Goal: Communication & Community: Answer question/provide support

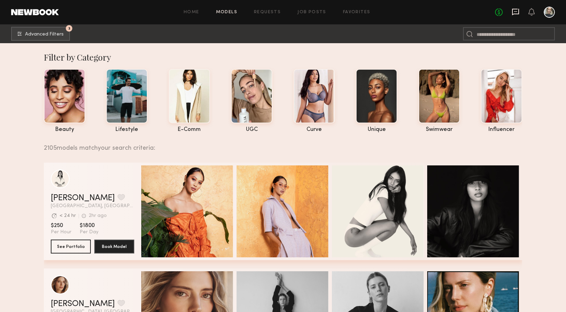
click at [517, 15] on icon at bounding box center [516, 12] width 8 height 8
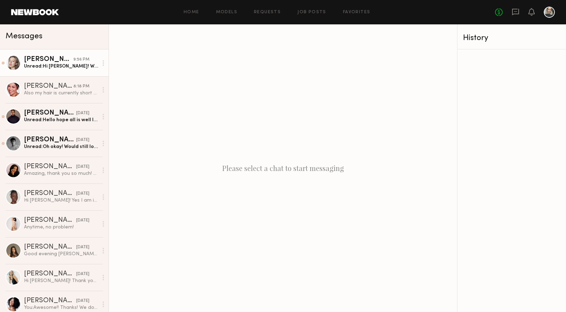
click at [79, 64] on div "Unread: Hi Christy! Wonderful! I am available and that rate works for me, thank…" at bounding box center [61, 66] width 74 height 7
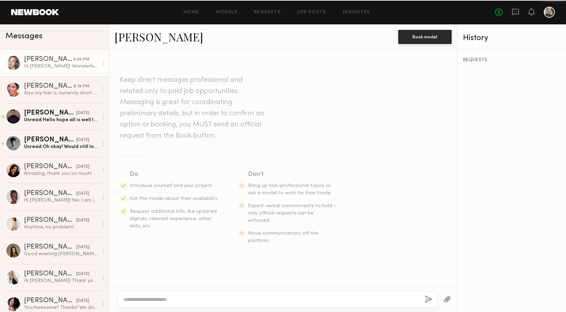
scroll to position [123, 0]
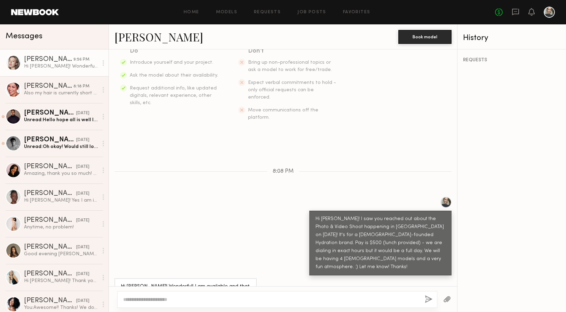
click at [143, 38] on link "Logan R." at bounding box center [159, 36] width 89 height 15
click at [171, 298] on textarea at bounding box center [271, 299] width 296 height 7
drag, startPoint x: 288, startPoint y: 300, endPoint x: 236, endPoint y: 299, distance: 52.2
click at [236, 299] on textarea "**********" at bounding box center [271, 299] width 296 height 7
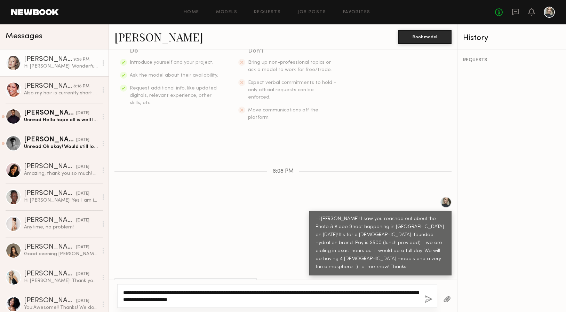
type textarea "**********"
click at [428, 301] on button "button" at bounding box center [429, 299] width 8 height 9
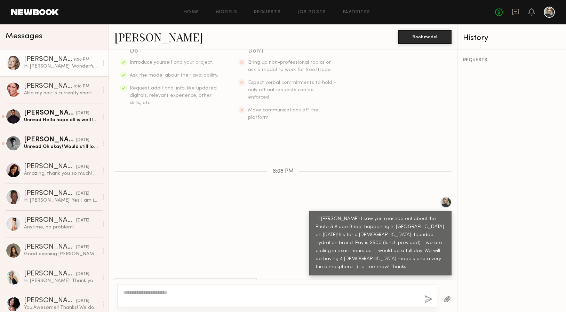
scroll to position [287, 0]
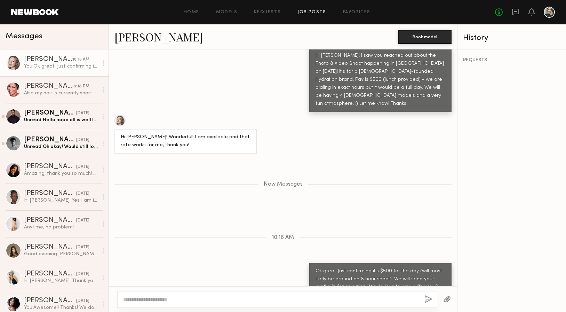
click at [303, 13] on link "Job Posts" at bounding box center [312, 12] width 29 height 5
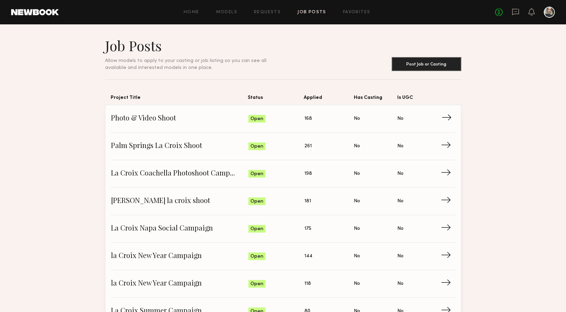
click at [450, 118] on span "→" at bounding box center [449, 118] width 14 height 10
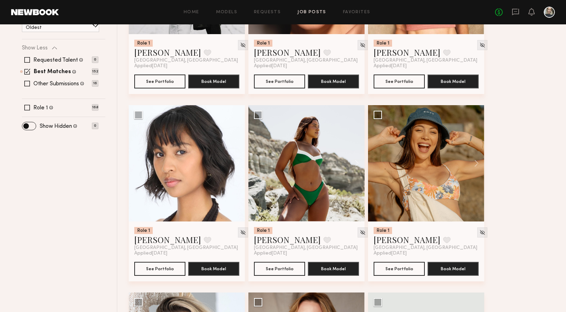
scroll to position [194, 0]
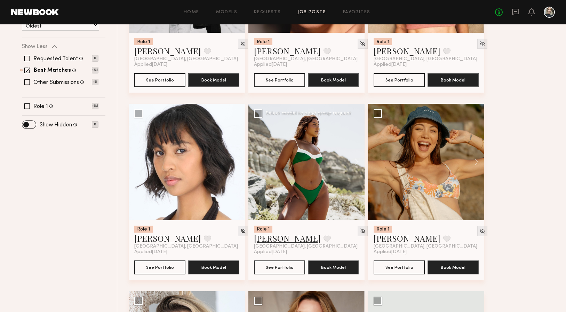
click at [272, 242] on link "Alexxa E." at bounding box center [287, 238] width 67 height 11
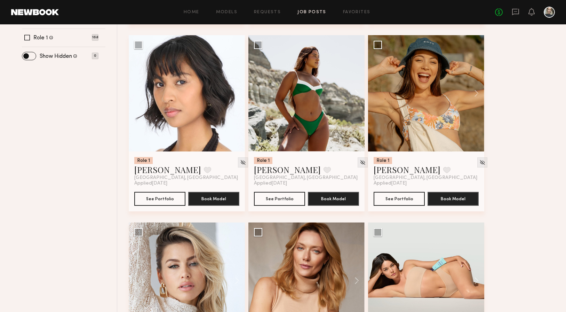
scroll to position [264, 0]
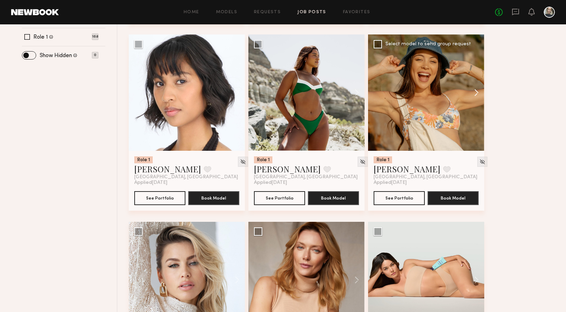
click at [477, 90] on button at bounding box center [473, 92] width 22 height 116
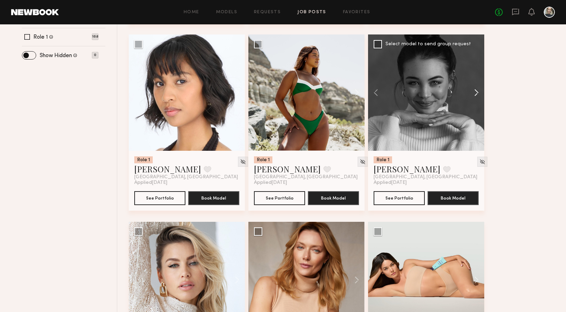
click at [477, 90] on button at bounding box center [473, 92] width 22 height 116
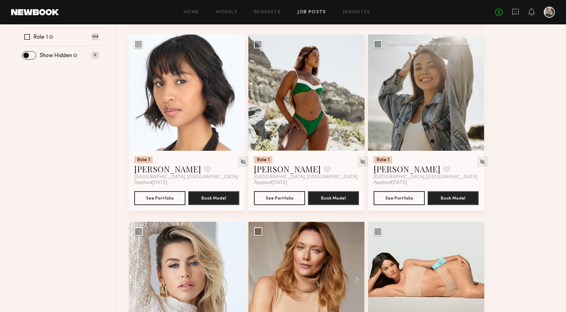
click at [477, 90] on button at bounding box center [473, 92] width 22 height 116
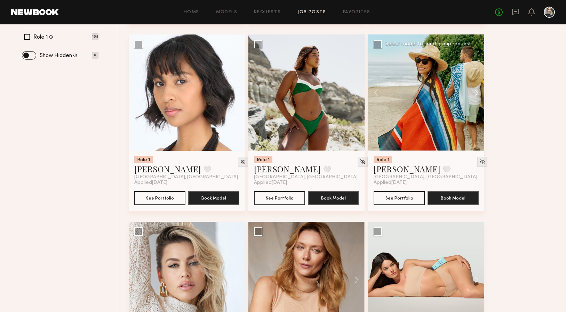
click at [477, 90] on button at bounding box center [473, 92] width 22 height 116
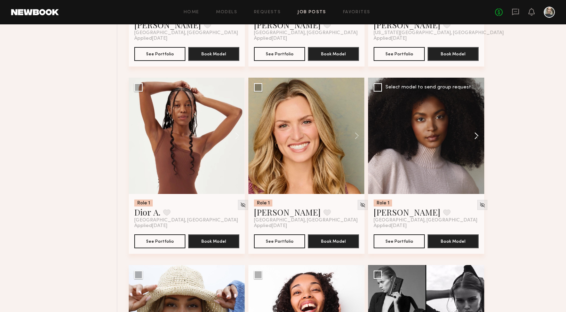
scroll to position [1344, 0]
click at [476, 140] on button at bounding box center [473, 136] width 22 height 116
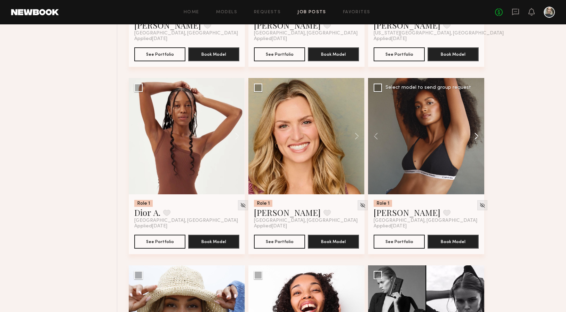
click at [476, 140] on button at bounding box center [473, 136] width 22 height 116
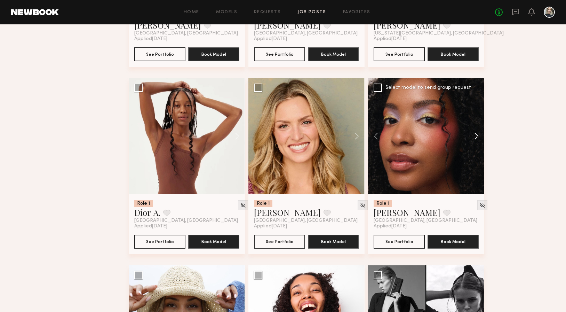
click at [476, 140] on button at bounding box center [473, 136] width 22 height 116
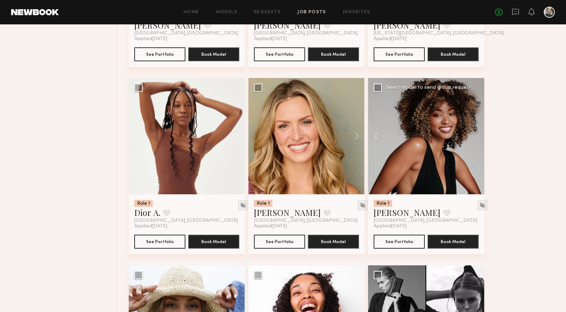
click at [476, 140] on div at bounding box center [426, 136] width 116 height 116
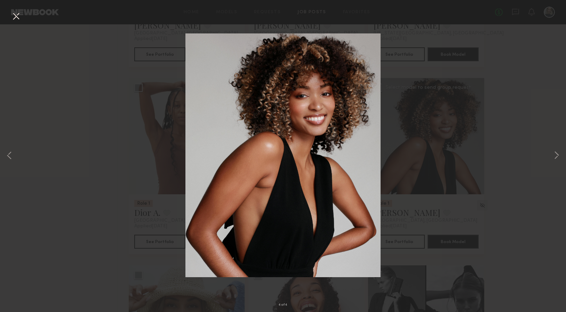
click at [548, 48] on div "4 of 4" at bounding box center [283, 156] width 566 height 312
click at [17, 18] on button at bounding box center [15, 16] width 11 height 13
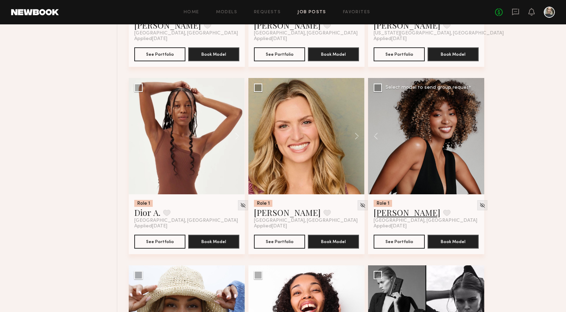
click at [390, 212] on link "Jade B." at bounding box center [407, 212] width 67 height 11
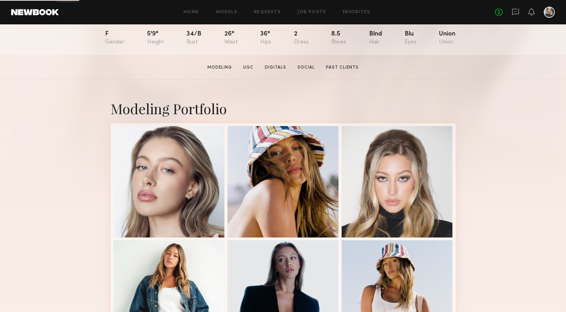
scroll to position [87, 0]
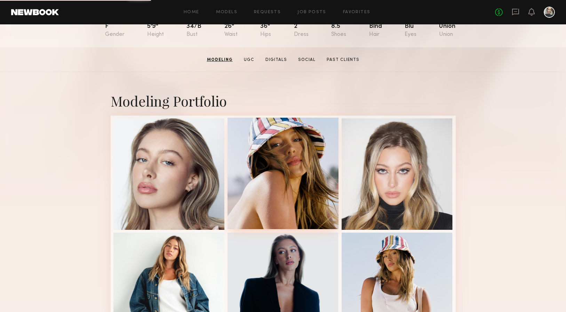
click at [299, 154] on div at bounding box center [283, 173] width 111 height 111
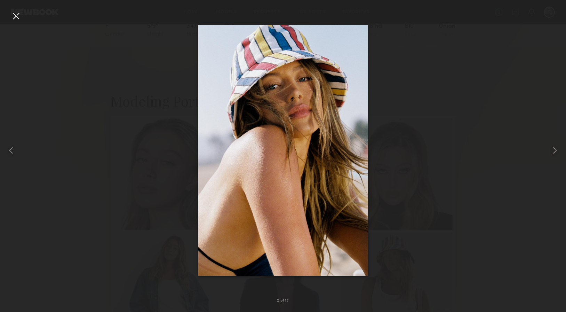
click at [13, 18] on div at bounding box center [15, 15] width 11 height 11
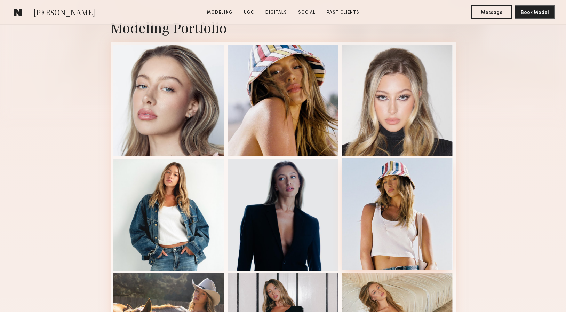
scroll to position [164, 0]
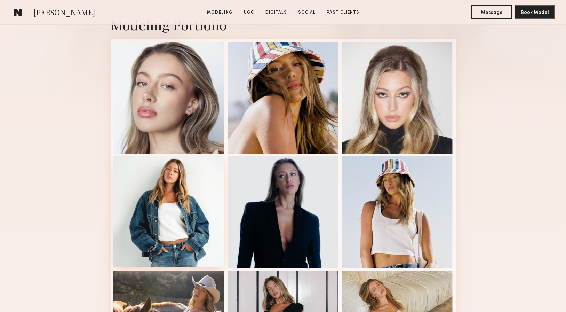
click at [182, 198] on div at bounding box center [168, 211] width 111 height 111
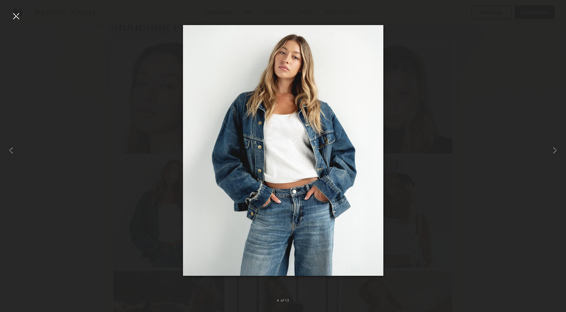
click at [16, 18] on div at bounding box center [15, 15] width 11 height 11
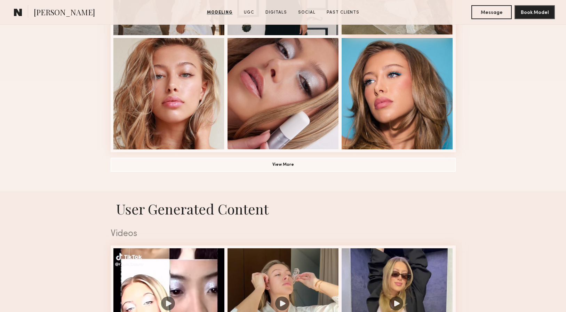
scroll to position [513, 0]
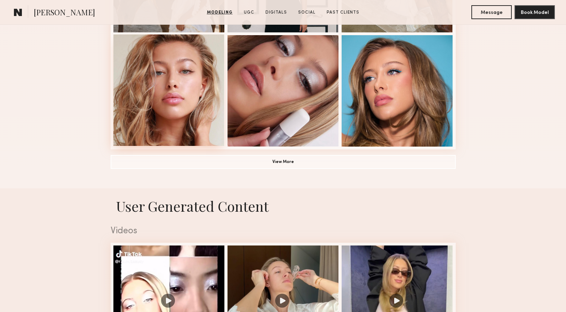
click at [177, 94] on div at bounding box center [168, 89] width 111 height 111
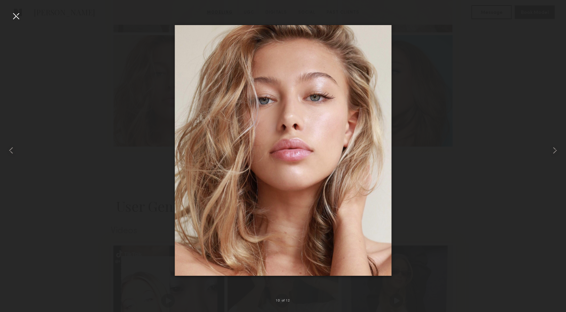
click at [13, 16] on div at bounding box center [15, 15] width 11 height 11
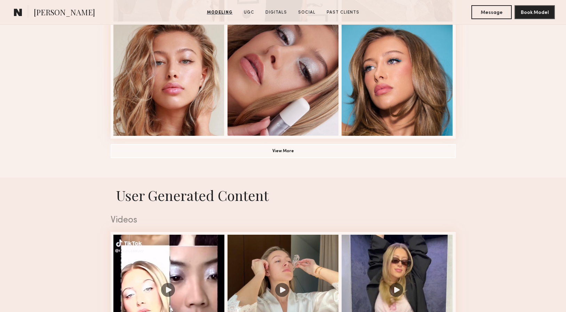
scroll to position [524, 0]
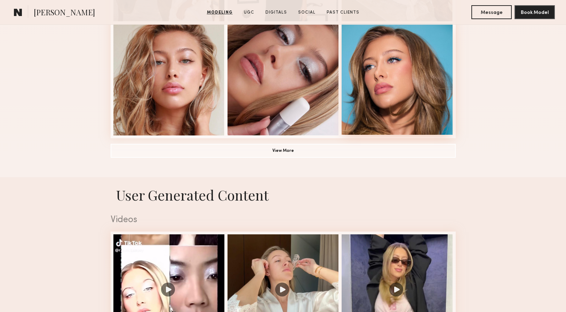
click at [406, 63] on div at bounding box center [397, 78] width 111 height 111
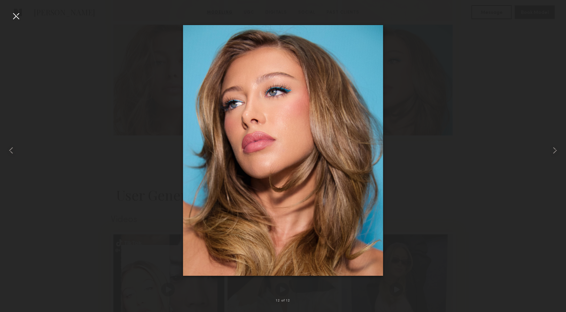
click at [16, 18] on div at bounding box center [15, 15] width 11 height 11
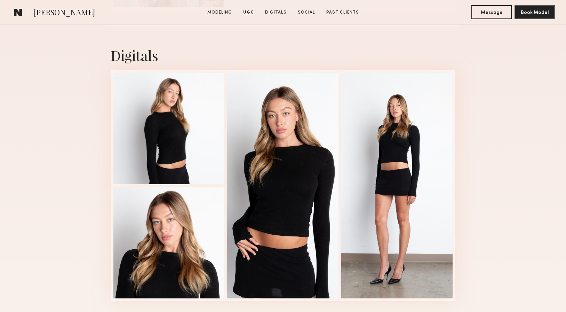
scroll to position [1702, 0]
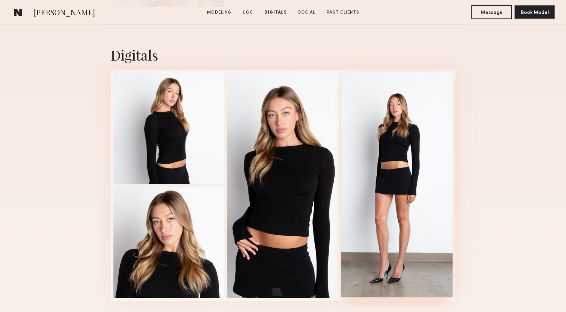
click at [399, 110] on div at bounding box center [397, 185] width 111 height 226
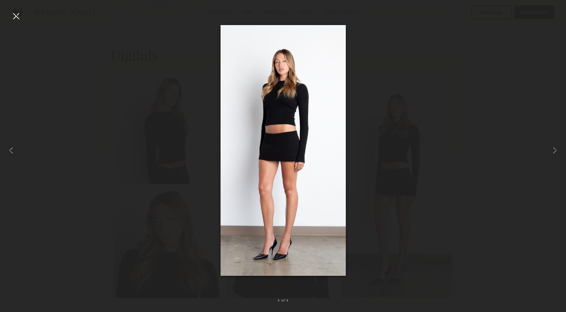
click at [17, 17] on div at bounding box center [15, 15] width 11 height 11
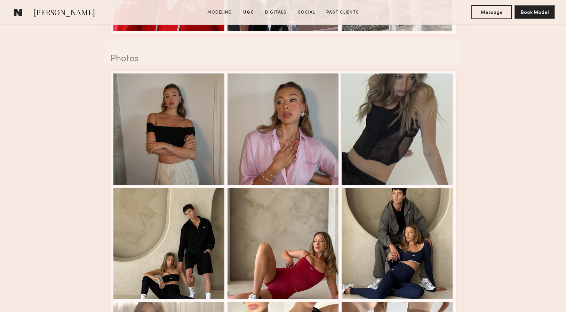
scroll to position [1177, 0]
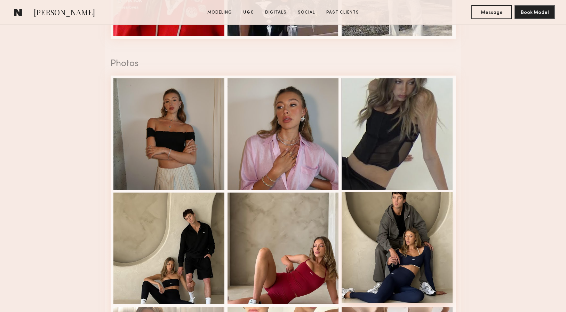
click at [403, 235] on div at bounding box center [397, 247] width 111 height 111
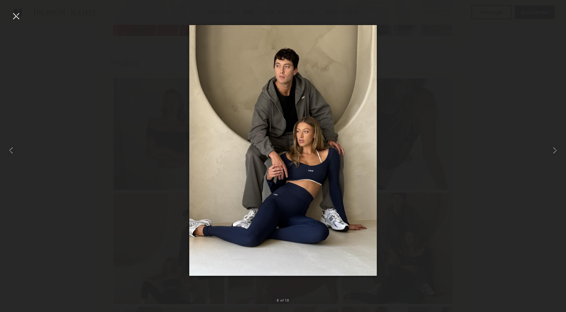
click at [445, 30] on div at bounding box center [283, 150] width 566 height 279
click at [434, 60] on div at bounding box center [283, 150] width 566 height 279
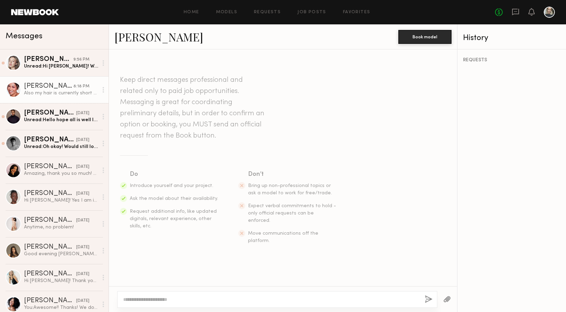
scroll to position [357, 0]
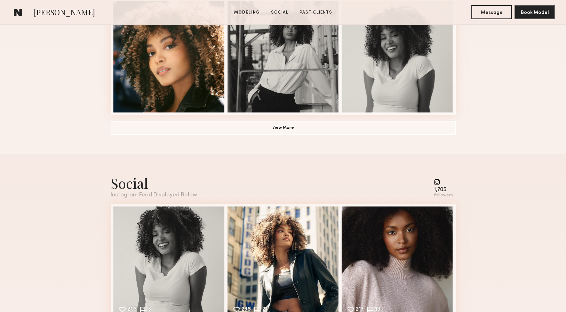
scroll to position [547, 0]
click at [439, 181] on common-icon at bounding box center [443, 182] width 19 height 6
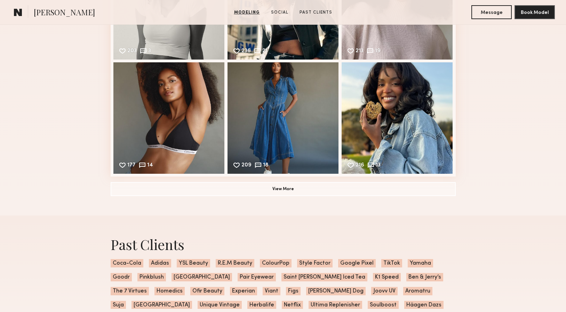
scroll to position [807, 0]
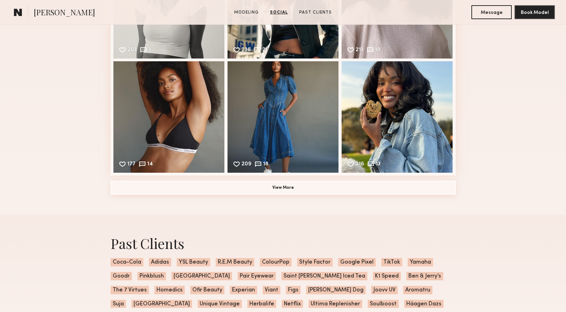
click at [319, 187] on button "View More" at bounding box center [283, 188] width 345 height 14
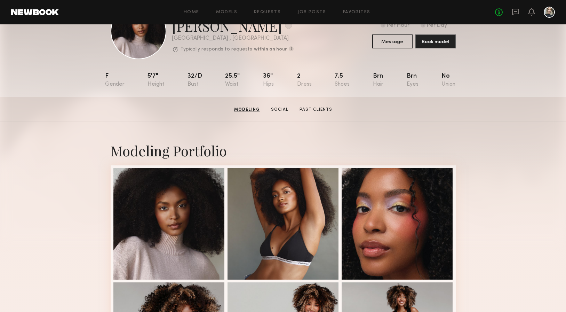
scroll to position [0, 0]
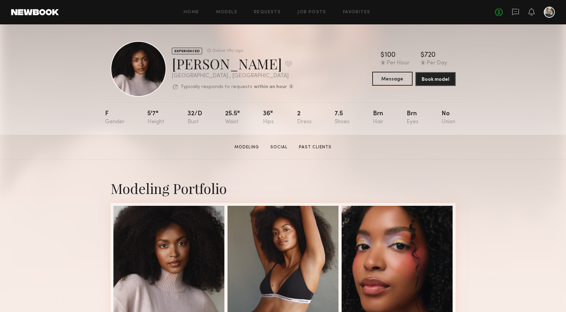
click at [397, 80] on button "Message" at bounding box center [393, 79] width 40 height 14
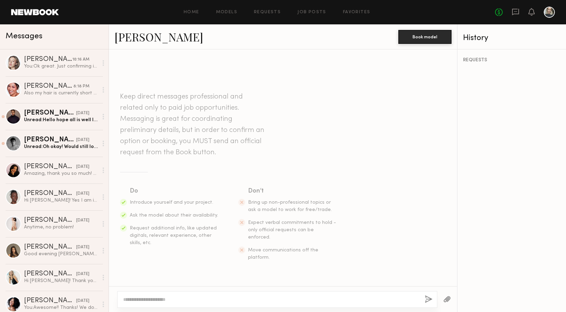
click at [146, 301] on textarea at bounding box center [271, 299] width 296 height 7
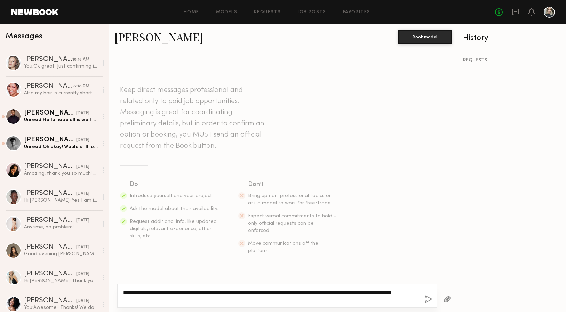
click at [231, 292] on textarea "**********" at bounding box center [271, 296] width 296 height 14
click at [212, 303] on div "**********" at bounding box center [277, 296] width 320 height 24
click at [200, 298] on textarea "**********" at bounding box center [271, 296] width 296 height 14
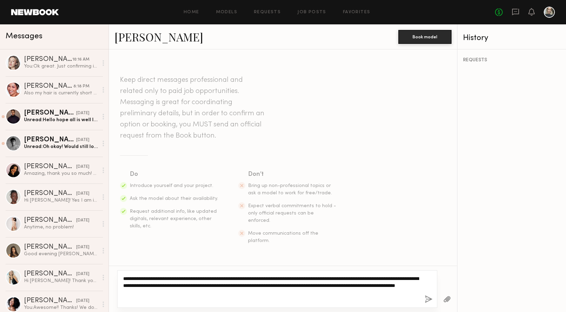
type textarea "**********"
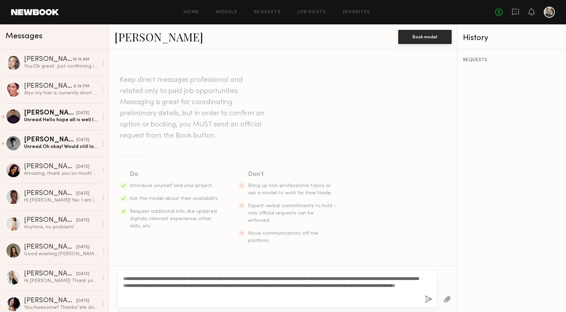
click at [429, 296] on button "button" at bounding box center [429, 299] width 8 height 9
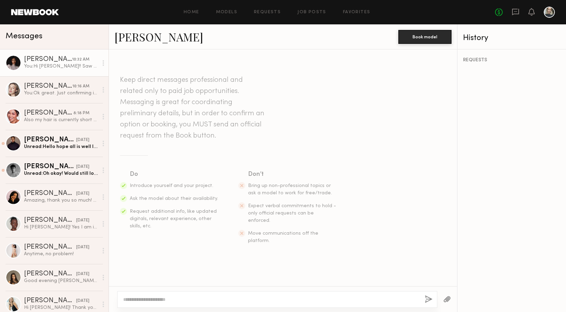
scroll to position [96, 0]
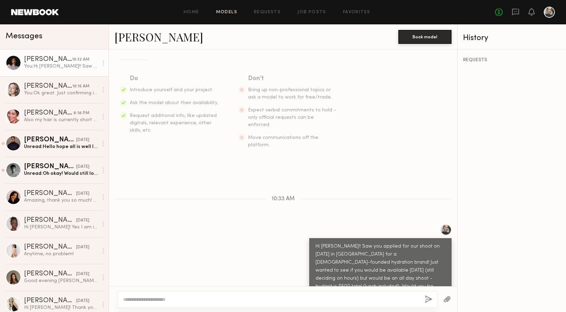
click at [228, 11] on link "Models" at bounding box center [226, 12] width 21 height 5
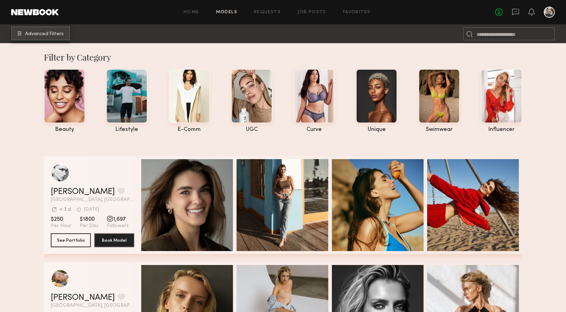
click at [58, 34] on span "Advanced Filters" at bounding box center [44, 34] width 39 height 5
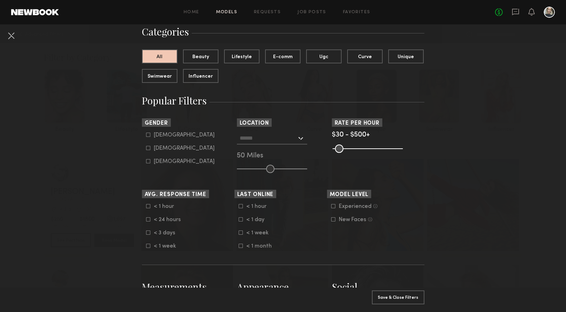
scroll to position [53, 0]
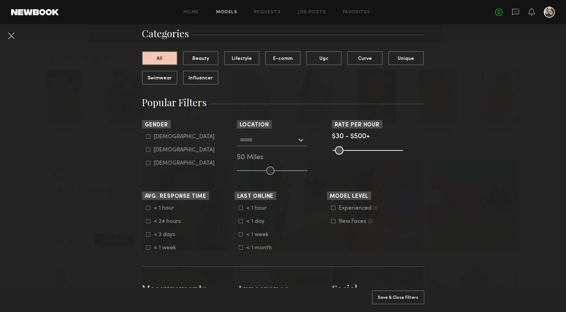
click at [148, 150] on icon at bounding box center [148, 150] width 4 height 4
type input "**"
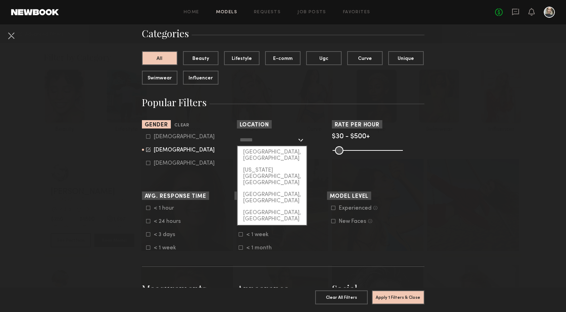
click at [293, 141] on input "text" at bounding box center [268, 140] width 57 height 12
click at [275, 156] on div "[GEOGRAPHIC_DATA], [GEOGRAPHIC_DATA]" at bounding box center [272, 155] width 69 height 18
type input "**********"
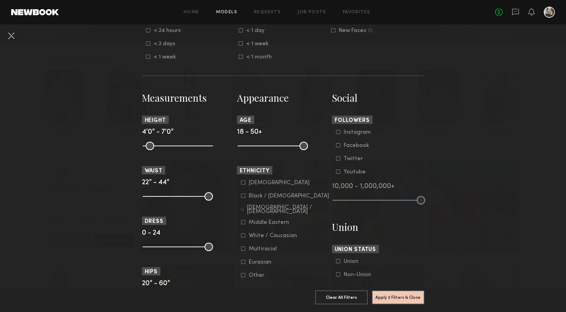
scroll to position [252, 0]
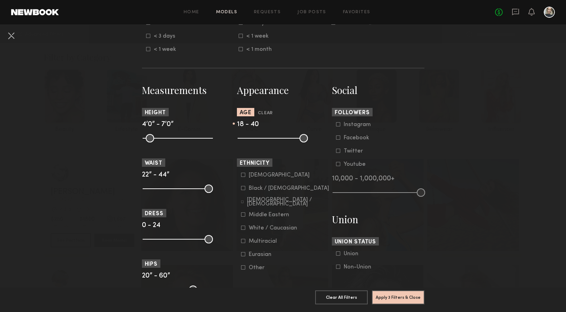
drag, startPoint x: 307, startPoint y: 138, endPoint x: 284, endPoint y: 138, distance: 22.3
type input "**"
click at [284, 138] on input "range" at bounding box center [273, 138] width 70 height 8
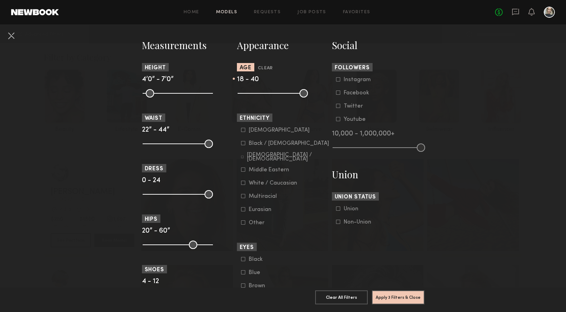
scroll to position [298, 0]
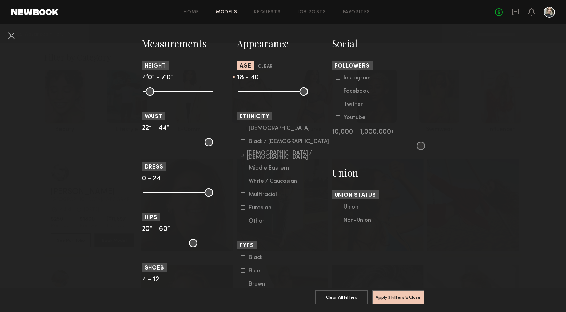
click at [245, 143] on icon at bounding box center [243, 142] width 4 height 4
click at [397, 296] on button "Apply 4 Filters & Close" at bounding box center [398, 297] width 53 height 14
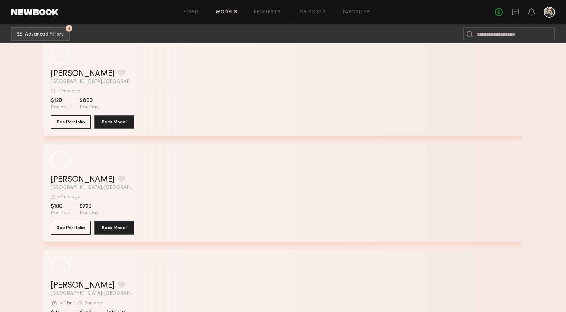
scroll to position [26903, 0]
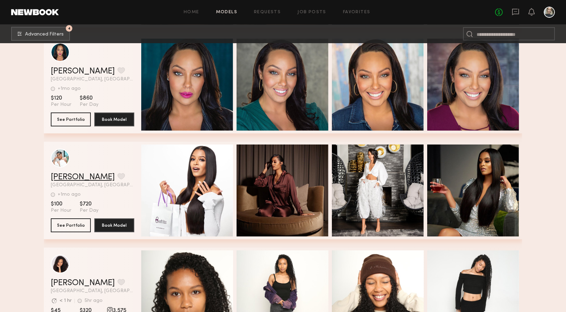
click at [72, 175] on link "Sydney K." at bounding box center [83, 177] width 64 height 8
click at [519, 13] on icon at bounding box center [515, 12] width 7 height 7
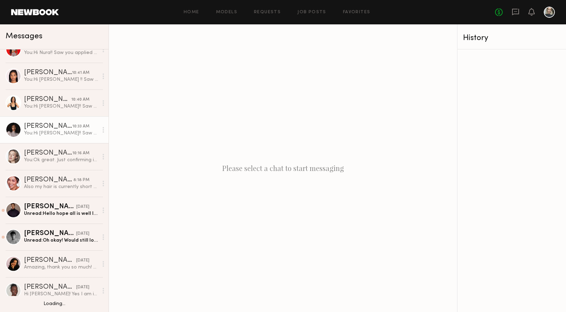
scroll to position [122, 0]
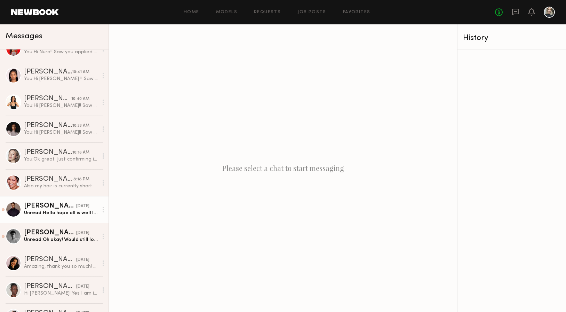
click at [62, 208] on div "[PERSON_NAME]" at bounding box center [50, 206] width 52 height 7
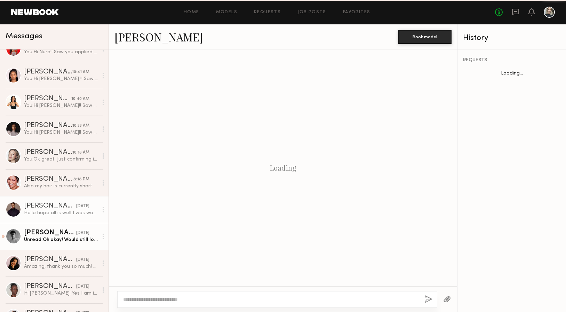
scroll to position [504, 0]
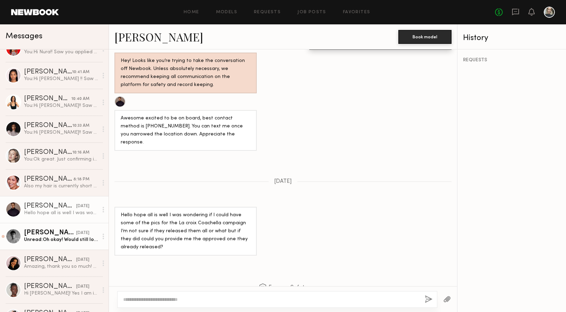
click at [63, 233] on div "[PERSON_NAME]" at bounding box center [50, 232] width 52 height 7
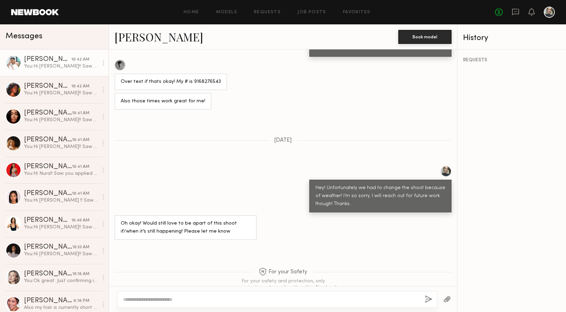
click at [69, 197] on div "You: Hi Jayla !! Saw you applied for our shoot on Sep 19 in Newport Beach for a…" at bounding box center [61, 200] width 74 height 7
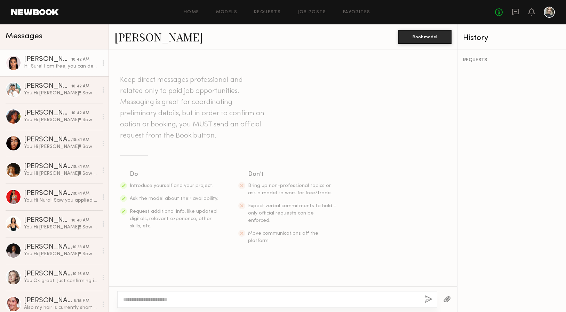
scroll to position [131, 0]
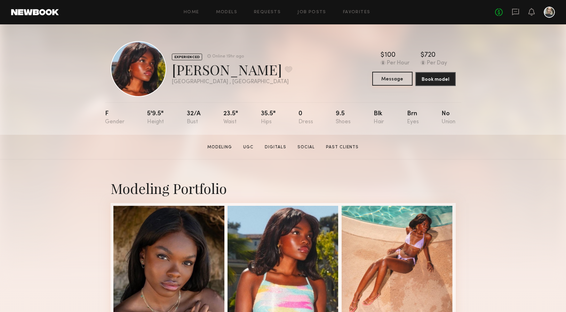
click at [383, 72] on button "Message" at bounding box center [393, 79] width 40 height 14
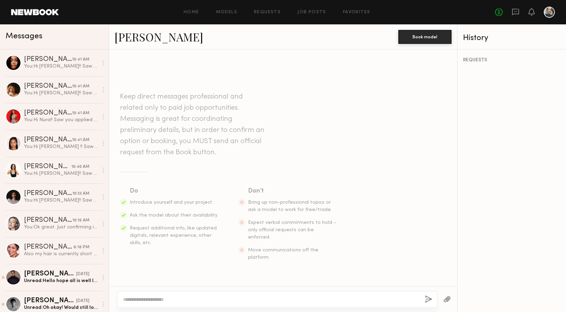
click at [158, 298] on textarea at bounding box center [271, 299] width 296 height 7
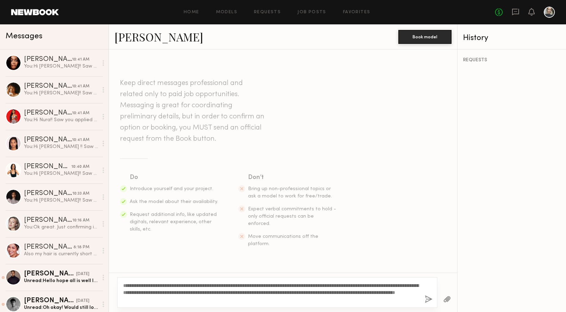
click at [146, 285] on textarea "**********" at bounding box center [271, 292] width 296 height 21
type textarea "**********"
click at [426, 298] on button "button" at bounding box center [429, 299] width 8 height 9
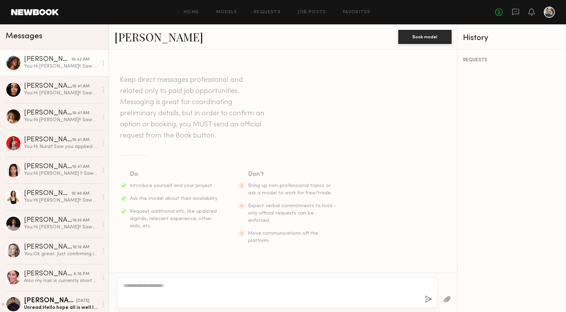
scroll to position [96, 0]
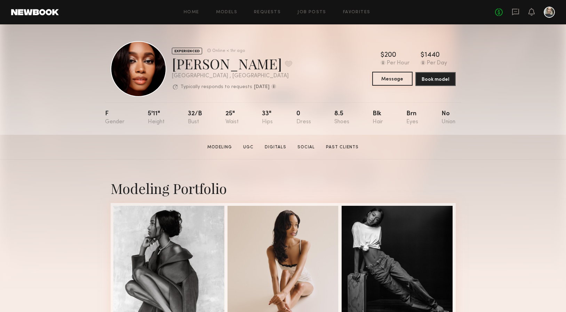
click at [386, 80] on button "Message" at bounding box center [393, 79] width 40 height 14
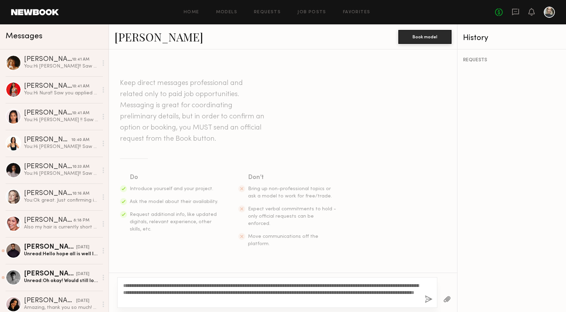
click at [169, 285] on textarea "**********" at bounding box center [271, 292] width 296 height 21
drag, startPoint x: 169, startPoint y: 284, endPoint x: 144, endPoint y: 283, distance: 24.7
click at [144, 283] on textarea "**********" at bounding box center [271, 292] width 296 height 21
type textarea "**********"
click at [432, 300] on button "button" at bounding box center [429, 299] width 8 height 9
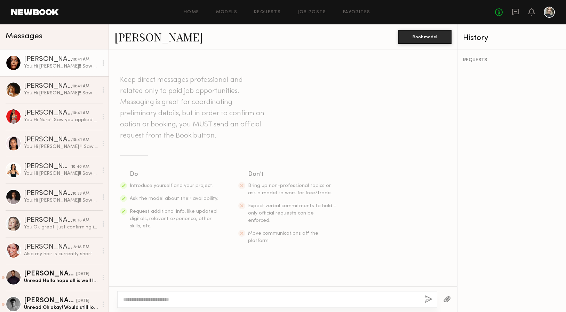
scroll to position [96, 0]
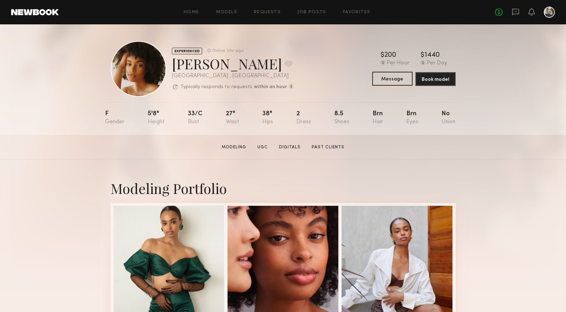
click at [379, 85] on button "Message" at bounding box center [393, 79] width 40 height 14
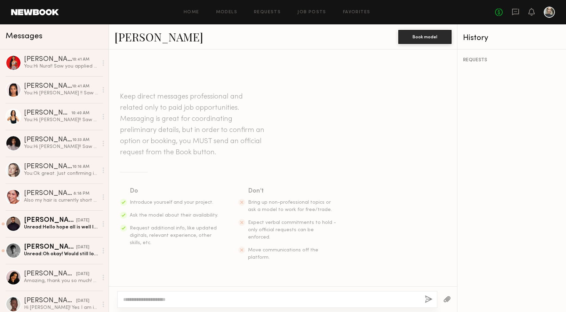
click at [167, 299] on textarea at bounding box center [271, 299] width 296 height 7
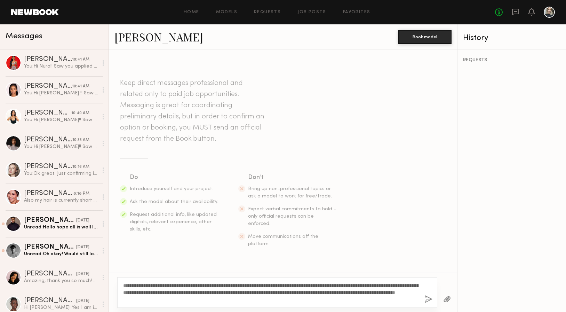
drag, startPoint x: 146, startPoint y: 285, endPoint x: 130, endPoint y: 285, distance: 16.4
click at [130, 285] on textarea "**********" at bounding box center [271, 292] width 296 height 21
type textarea "**********"
click at [424, 299] on div "**********" at bounding box center [277, 292] width 320 height 31
click at [425, 298] on button "button" at bounding box center [429, 299] width 8 height 9
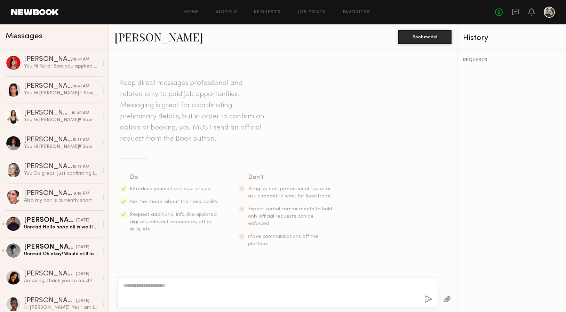
scroll to position [96, 0]
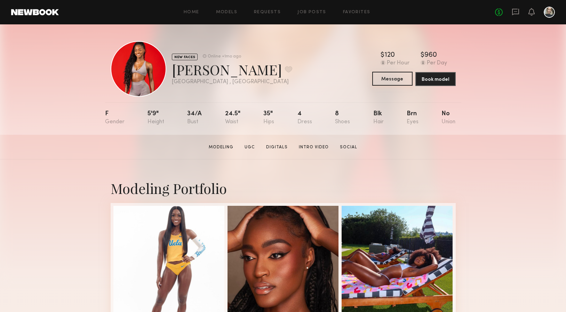
click at [394, 83] on button "Message" at bounding box center [393, 79] width 40 height 14
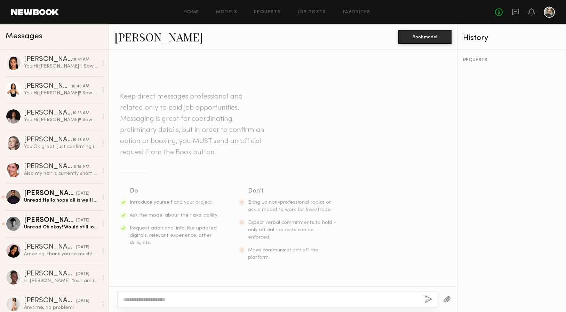
click at [182, 298] on textarea at bounding box center [271, 299] width 296 height 7
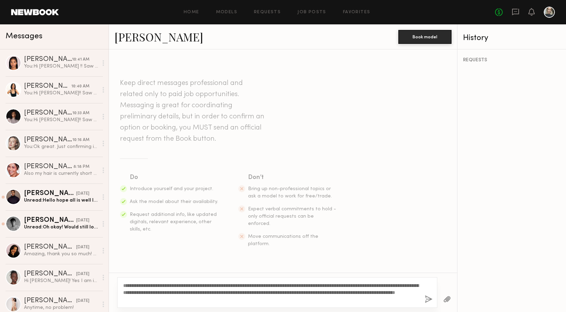
drag, startPoint x: 146, startPoint y: 284, endPoint x: 130, endPoint y: 284, distance: 15.7
click at [130, 284] on textarea "**********" at bounding box center [271, 292] width 296 height 21
type textarea "**********"
click at [427, 298] on button "button" at bounding box center [429, 299] width 8 height 9
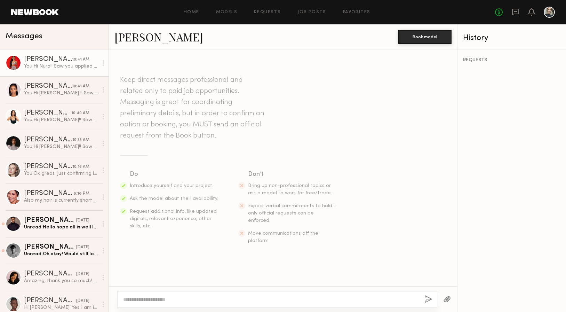
scroll to position [96, 0]
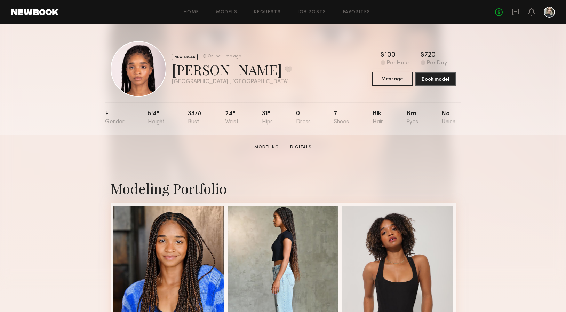
click at [395, 81] on button "Message" at bounding box center [393, 79] width 40 height 14
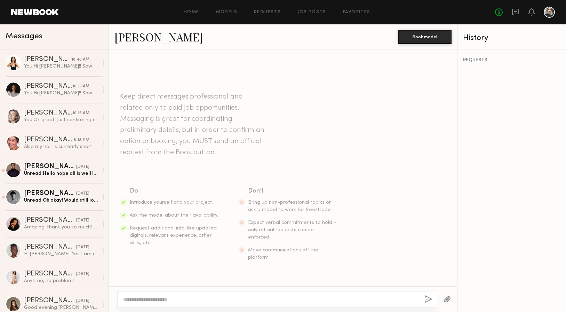
click at [153, 297] on textarea at bounding box center [271, 299] width 296 height 7
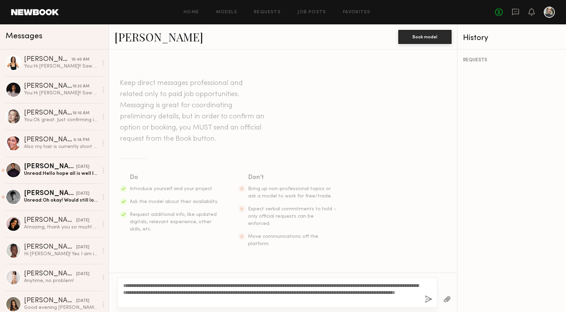
drag, startPoint x: 146, startPoint y: 285, endPoint x: 131, endPoint y: 284, distance: 14.7
click at [131, 284] on textarea "**********" at bounding box center [271, 292] width 296 height 21
type textarea "**********"
click at [428, 300] on button "button" at bounding box center [429, 299] width 8 height 9
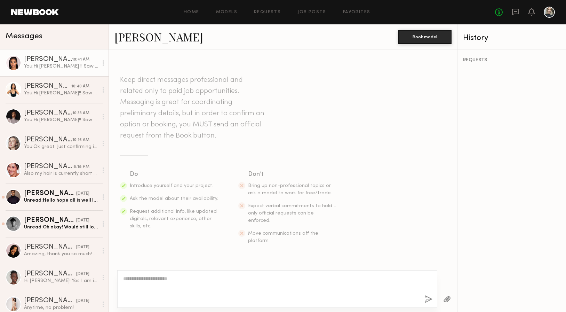
scroll to position [104, 0]
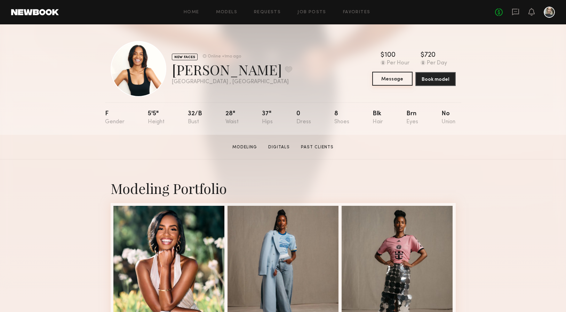
click at [391, 80] on button "Message" at bounding box center [393, 79] width 40 height 14
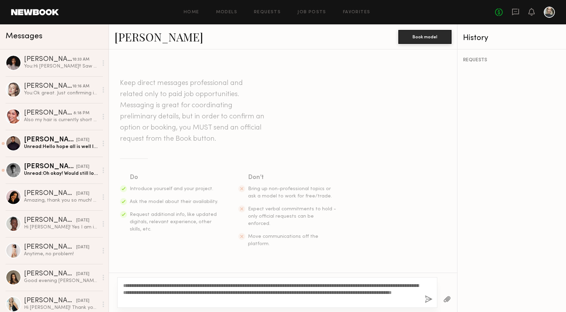
click at [138, 283] on textarea "**********" at bounding box center [271, 292] width 296 height 21
drag, startPoint x: 338, startPoint y: 299, endPoint x: 134, endPoint y: 279, distance: 205.7
click at [134, 279] on div "**********" at bounding box center [277, 292] width 320 height 31
type textarea "**********"
click at [429, 296] on button "button" at bounding box center [429, 299] width 8 height 9
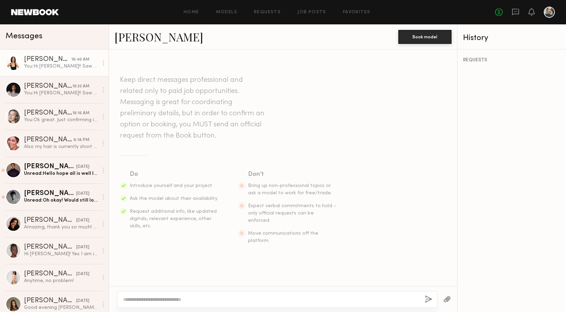
scroll to position [96, 0]
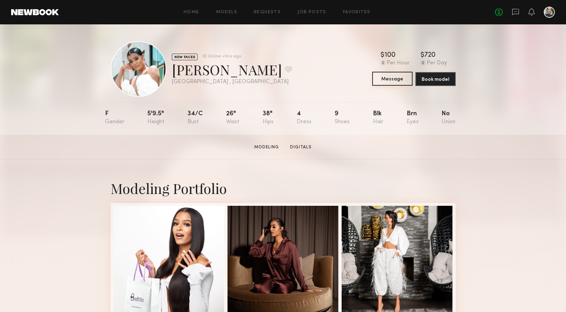
click at [380, 83] on button "Message" at bounding box center [393, 79] width 40 height 14
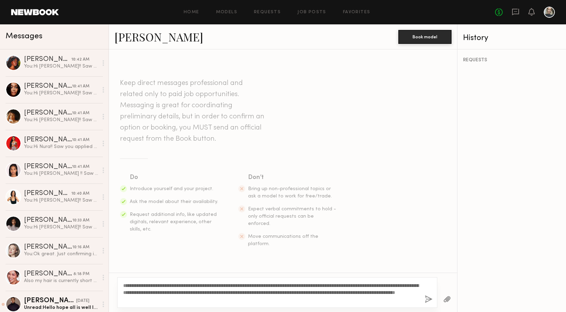
drag, startPoint x: 147, startPoint y: 284, endPoint x: 130, endPoint y: 284, distance: 16.4
click at [130, 284] on textarea "**********" at bounding box center [271, 292] width 296 height 21
type textarea "**********"
click at [426, 298] on button "button" at bounding box center [429, 299] width 8 height 9
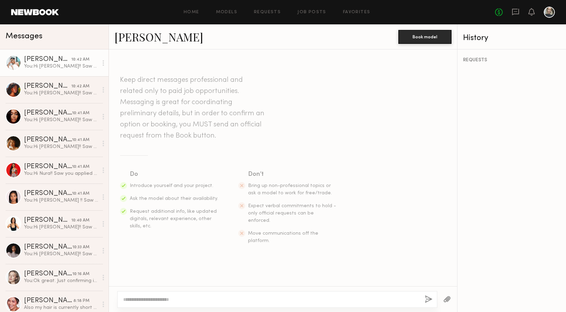
scroll to position [96, 0]
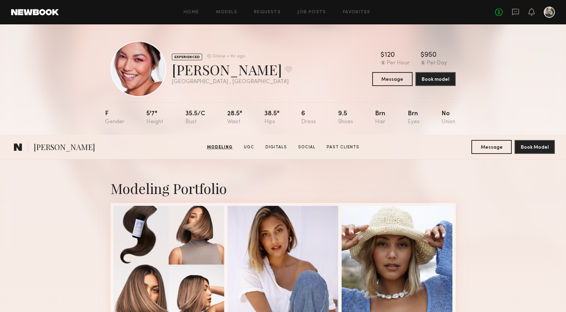
scroll to position [589, 0]
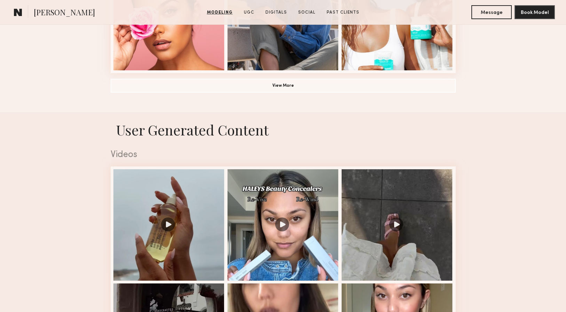
click at [21, 10] on common-icon at bounding box center [18, 12] width 8 height 9
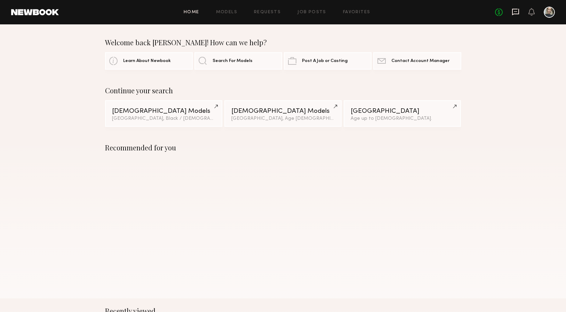
click at [516, 10] on icon at bounding box center [516, 12] width 8 height 8
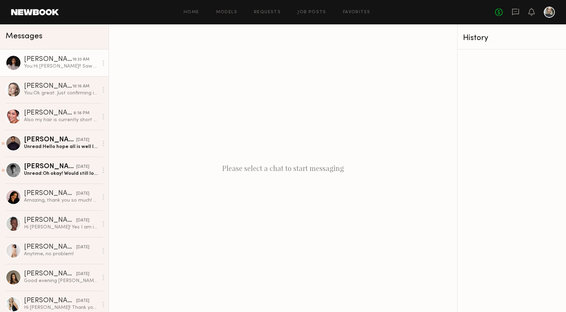
click at [65, 70] on link "Jade B. 10:33 AM You: Hi Jade!! Saw you applied for our shoot on Sep 19 in Newp…" at bounding box center [54, 62] width 109 height 27
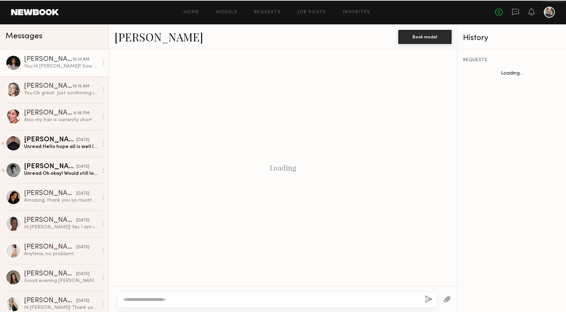
scroll to position [96, 0]
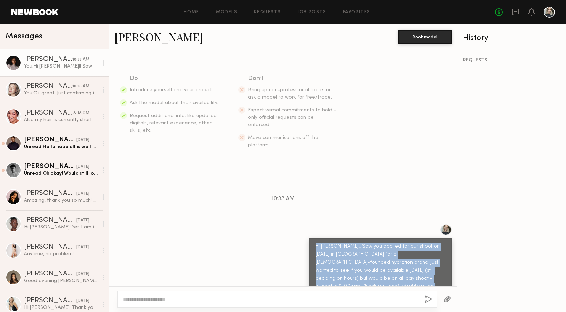
drag, startPoint x: 417, startPoint y: 273, endPoint x: 314, endPoint y: 227, distance: 112.8
click at [314, 238] on div "Hi [PERSON_NAME]!! Saw you applied for our shoot on [DATE] in [GEOGRAPHIC_DATA]…" at bounding box center [381, 270] width 142 height 65
copy div "Hi [PERSON_NAME]!! Saw you applied for our shoot on [DATE] in [GEOGRAPHIC_DATA]…"
